Goal: Task Accomplishment & Management: Use online tool/utility

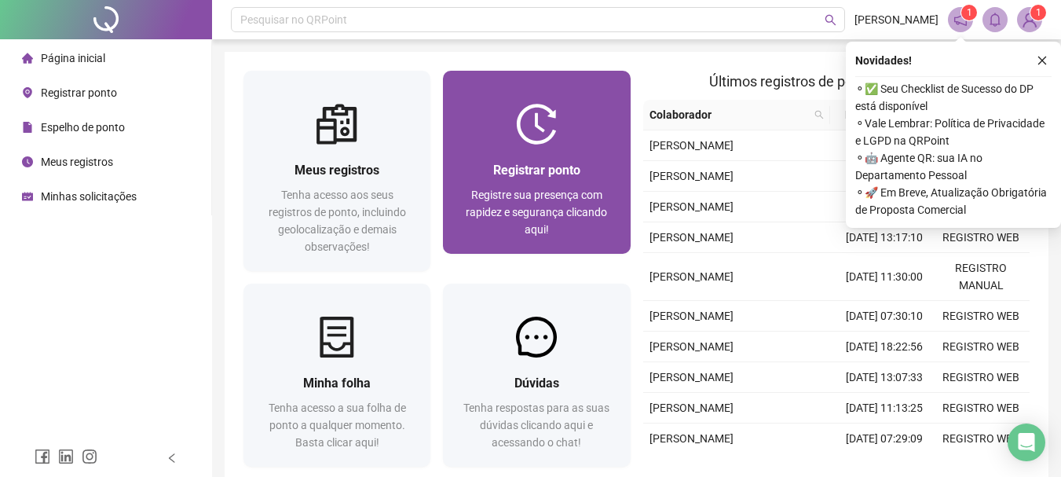
click at [542, 184] on div "Registrar ponto Registre sua presença com rapidez e segurança clicando aqui!" at bounding box center [536, 199] width 149 height 78
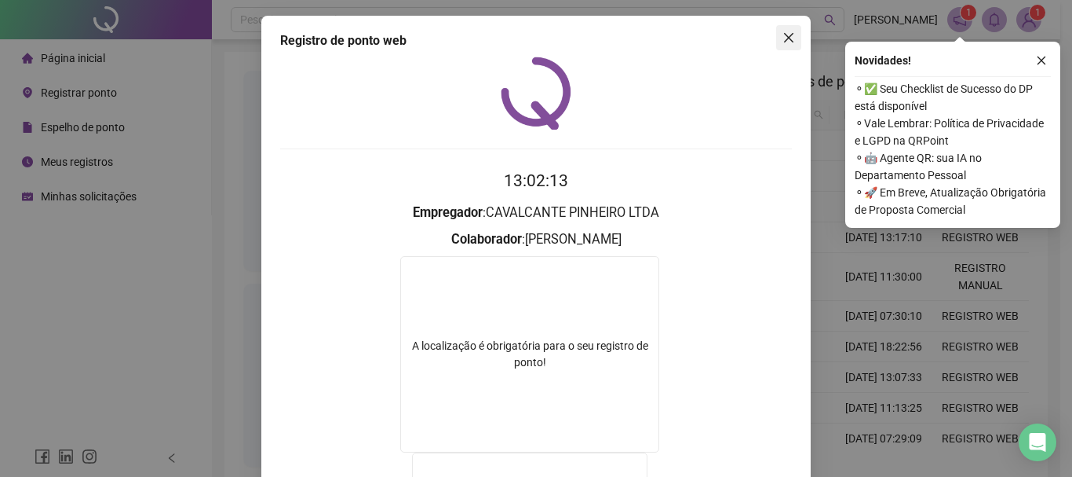
click at [786, 43] on icon "close" at bounding box center [789, 37] width 13 height 13
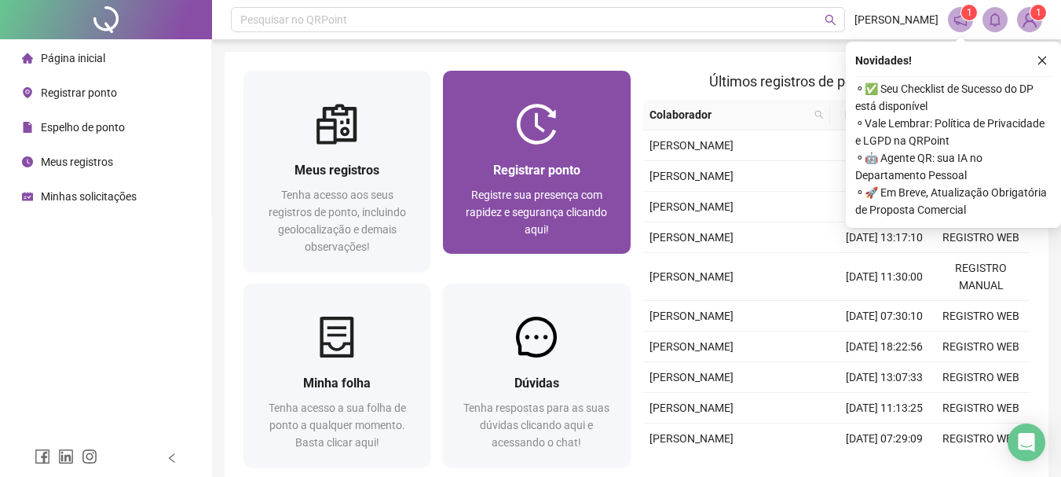
click at [523, 169] on span "Registrar ponto" at bounding box center [536, 170] width 87 height 15
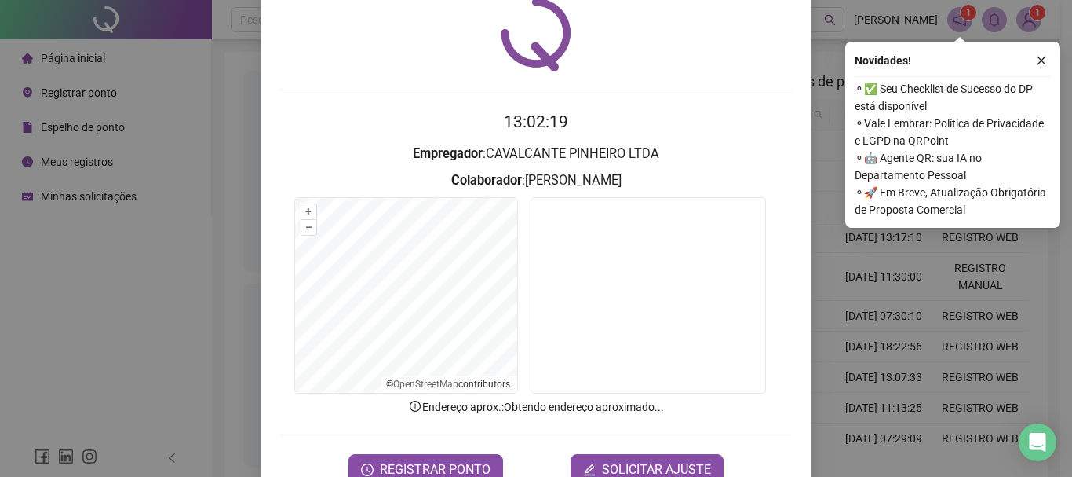
scroll to position [102, 0]
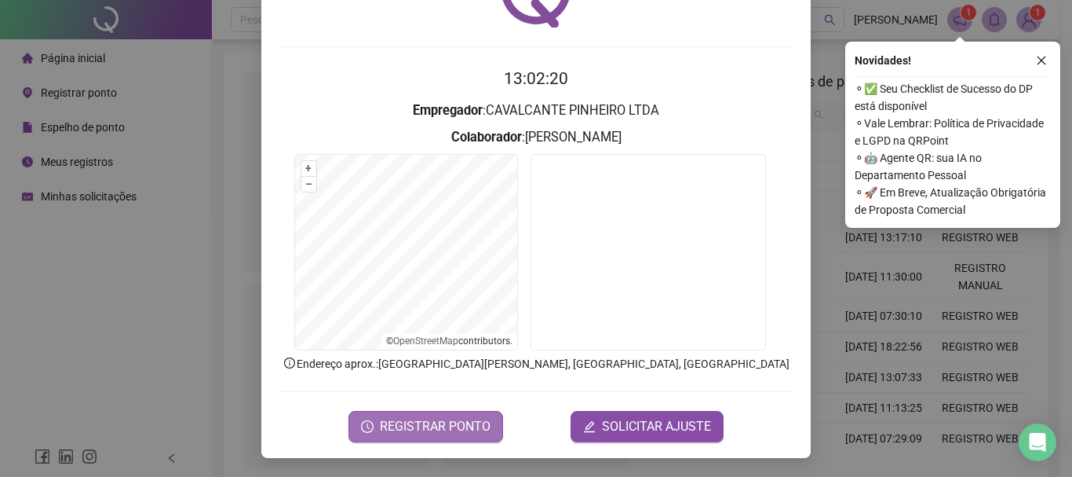
click at [417, 425] on span "REGISTRAR PONTO" at bounding box center [435, 426] width 111 height 19
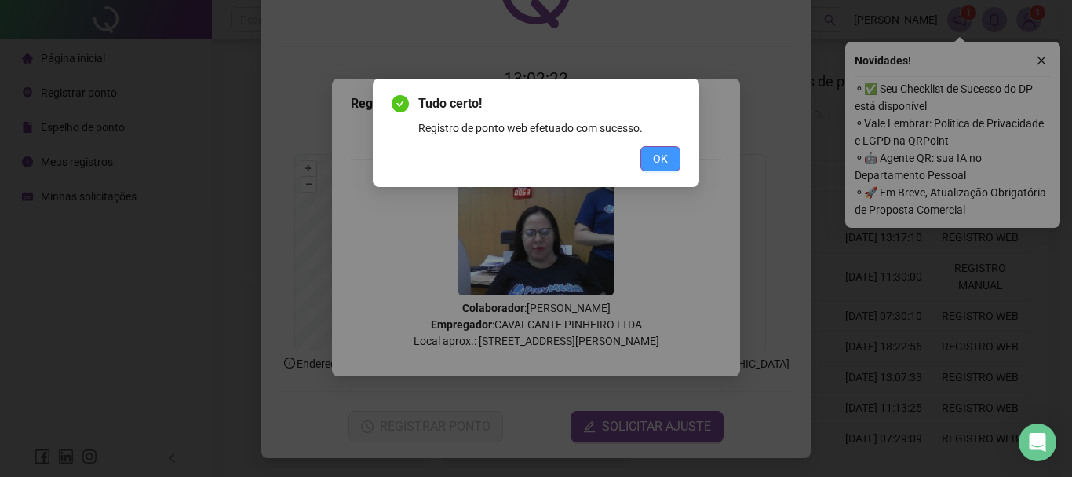
click at [674, 152] on button "OK" at bounding box center [661, 158] width 40 height 25
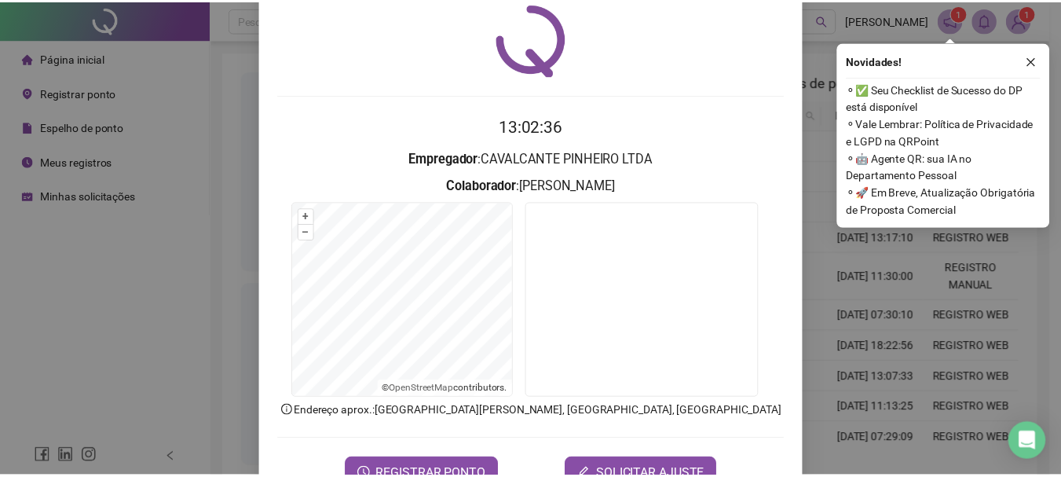
scroll to position [0, 0]
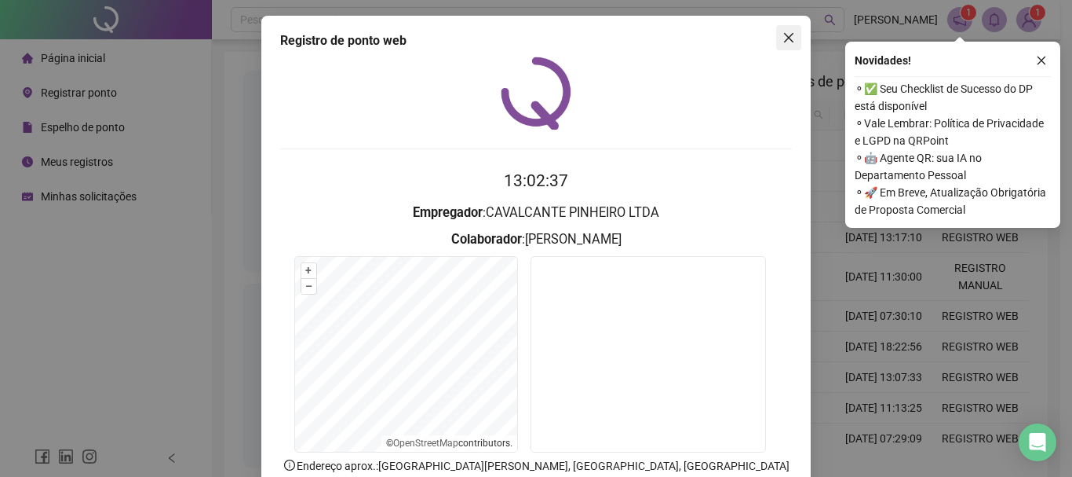
click at [789, 40] on icon "close" at bounding box center [789, 37] width 13 height 13
